Goal: Transaction & Acquisition: Download file/media

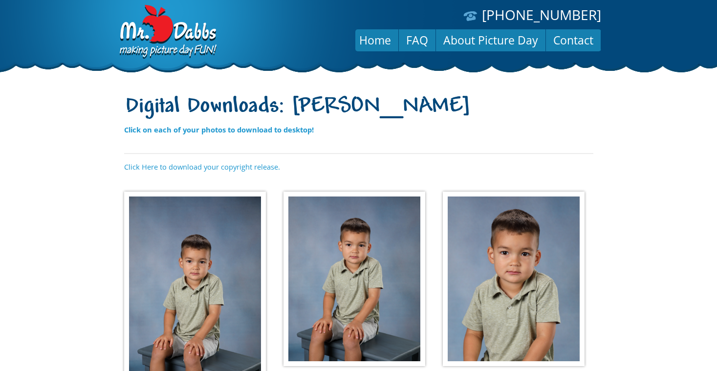
scroll to position [0, 0]
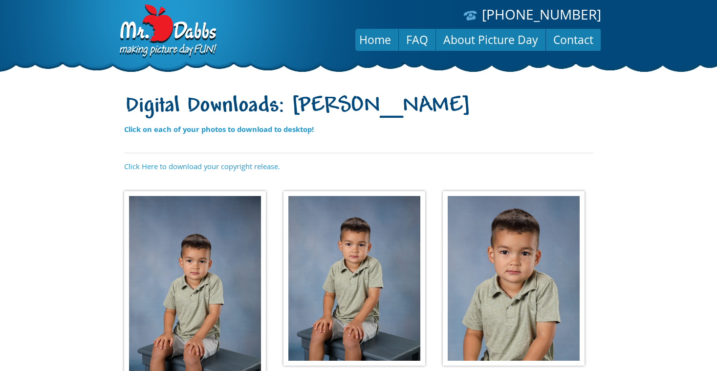
click at [144, 274] on img at bounding box center [195, 295] width 142 height 208
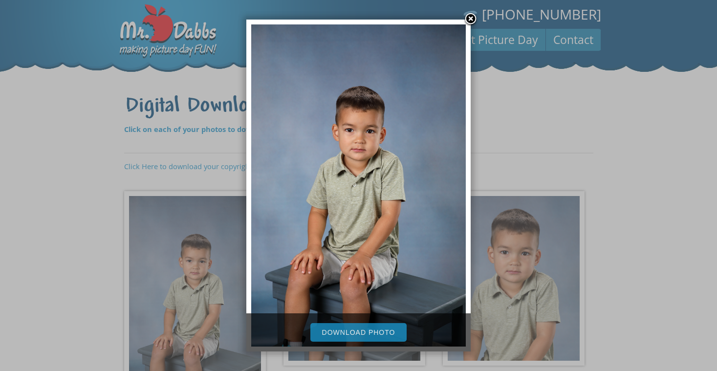
click at [345, 325] on link "Download Photo" at bounding box center [358, 332] width 97 height 19
click at [304, 347] on div "Download Photo" at bounding box center [358, 332] width 224 height 38
click at [469, 19] on link at bounding box center [470, 19] width 15 height 15
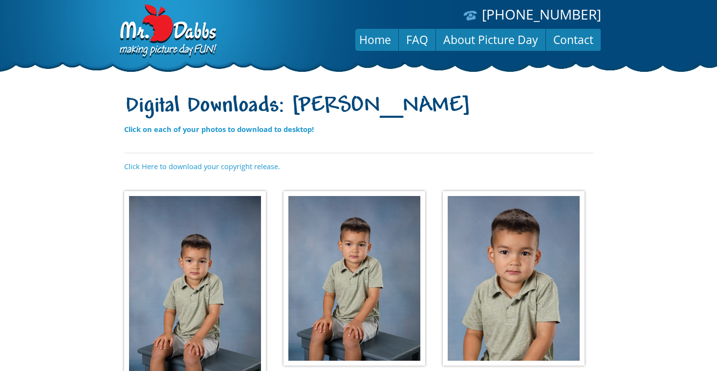
click at [375, 289] on img at bounding box center [354, 278] width 142 height 175
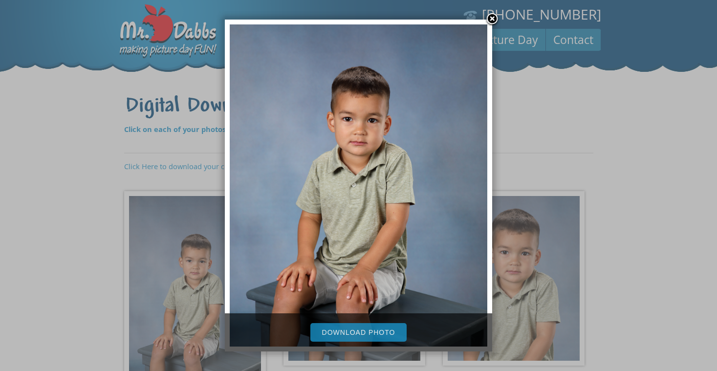
click at [378, 327] on link "Download Photo" at bounding box center [358, 332] width 97 height 19
click at [494, 19] on link at bounding box center [492, 19] width 15 height 15
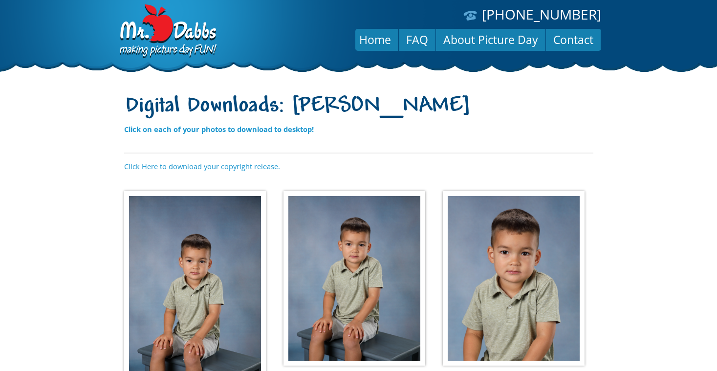
click at [530, 269] on img at bounding box center [514, 278] width 142 height 175
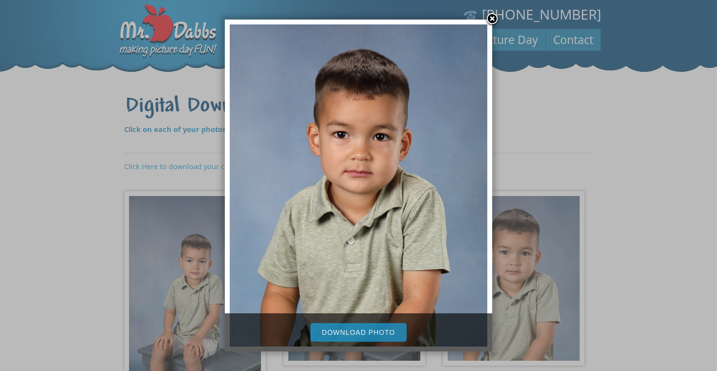
click at [362, 330] on link "Download Photo" at bounding box center [358, 332] width 97 height 19
click at [491, 22] on link at bounding box center [492, 19] width 15 height 15
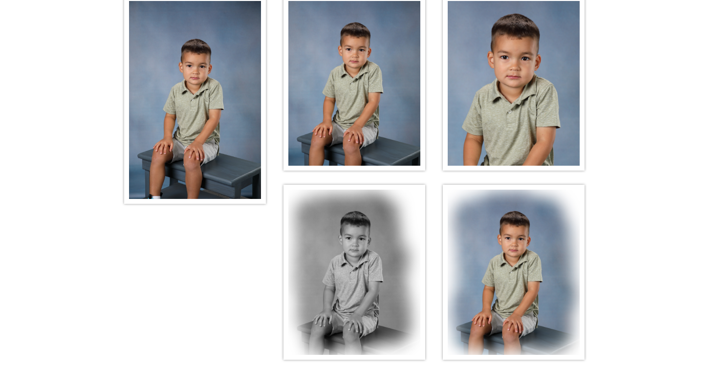
scroll to position [199, 0]
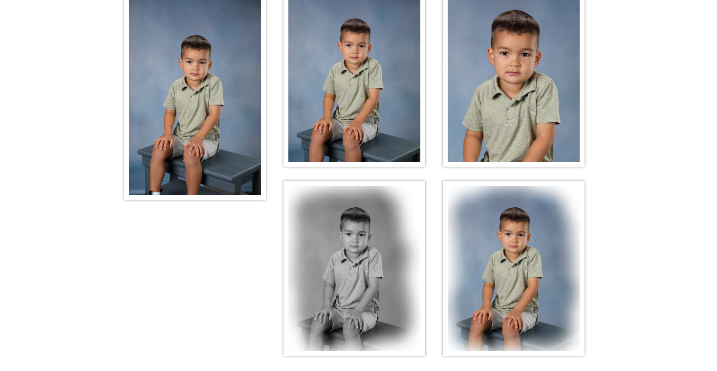
click at [373, 239] on img at bounding box center [354, 268] width 142 height 175
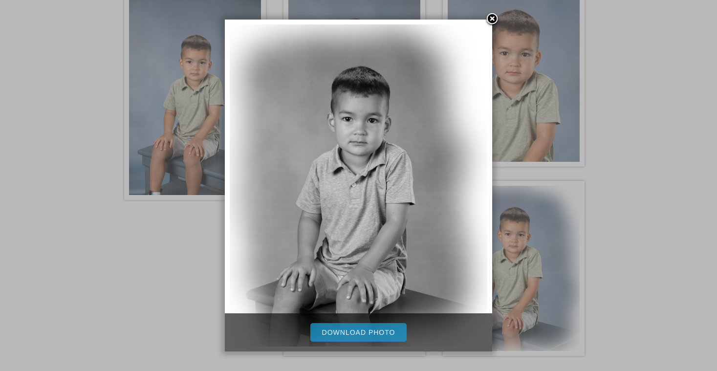
click at [362, 336] on link "Download Photo" at bounding box center [358, 332] width 97 height 19
click at [491, 23] on link at bounding box center [492, 19] width 15 height 15
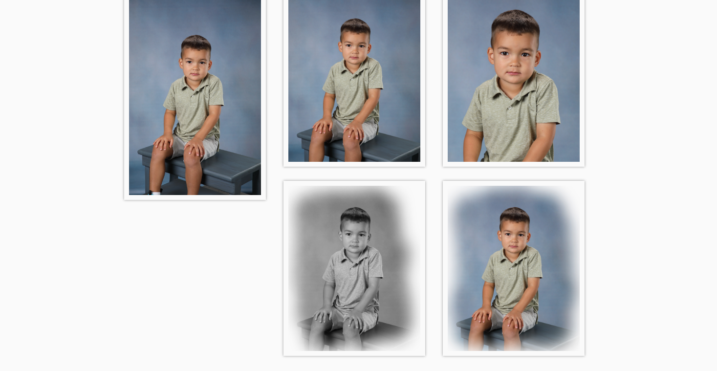
click at [529, 329] on img at bounding box center [514, 268] width 142 height 175
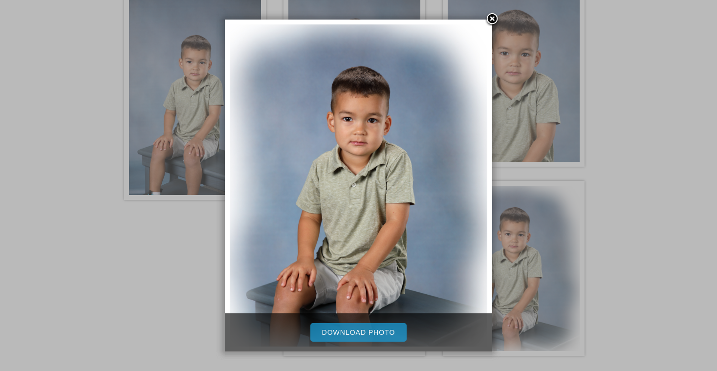
click at [367, 338] on link "Download Photo" at bounding box center [358, 332] width 97 height 19
click at [496, 19] on link at bounding box center [492, 19] width 15 height 15
